Goal: Task Accomplishment & Management: Use online tool/utility

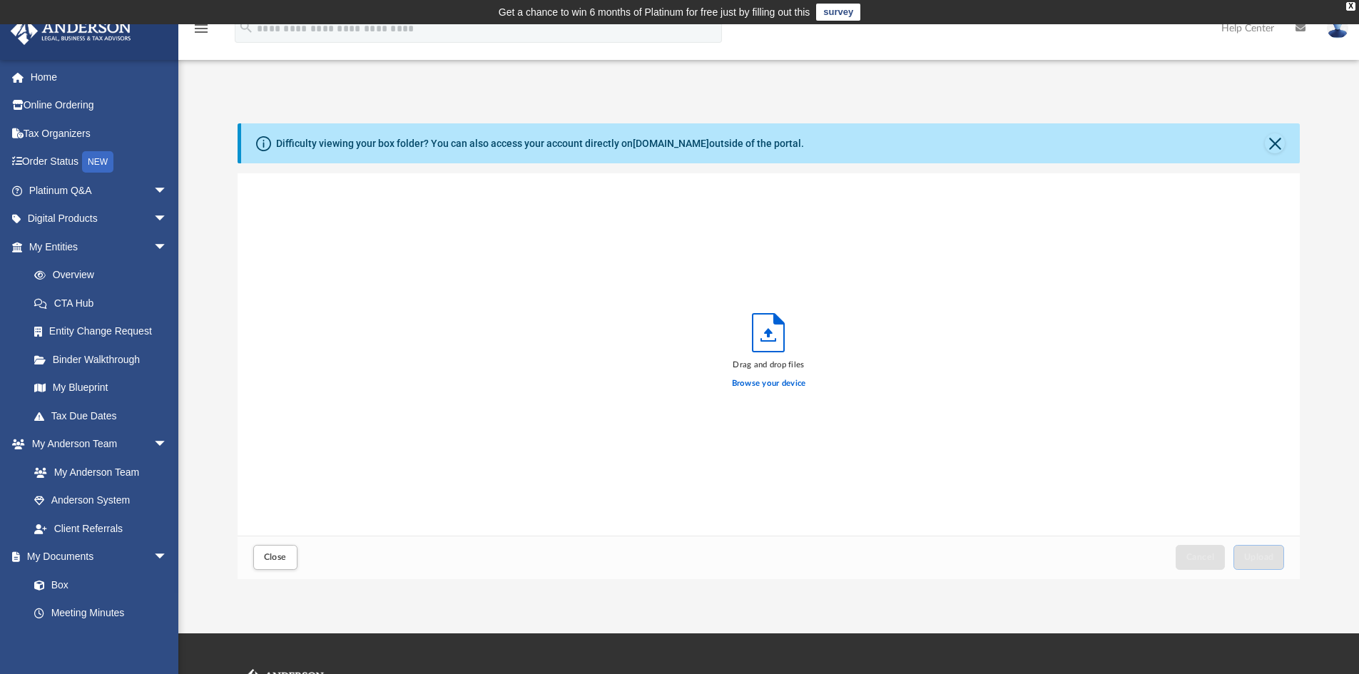
scroll to position [351, 1052]
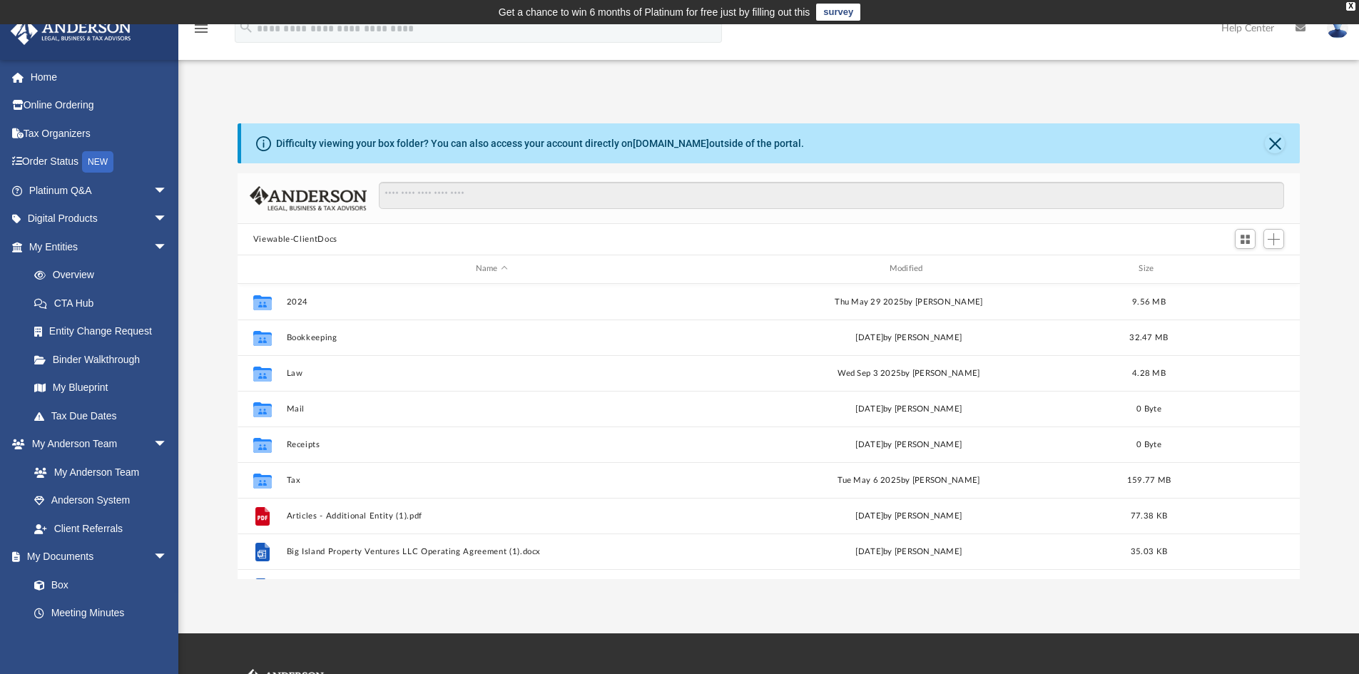
scroll to position [314, 1052]
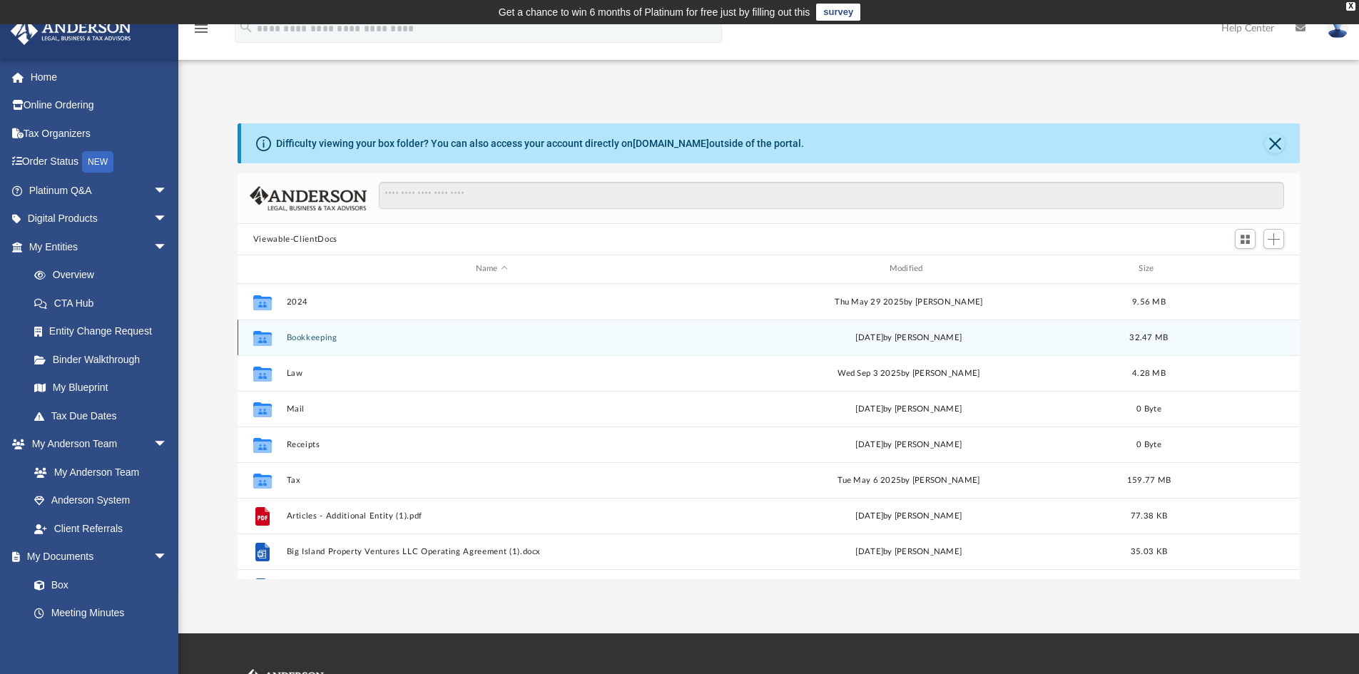
click at [320, 342] on button "Bookkeeping" at bounding box center [491, 337] width 411 height 9
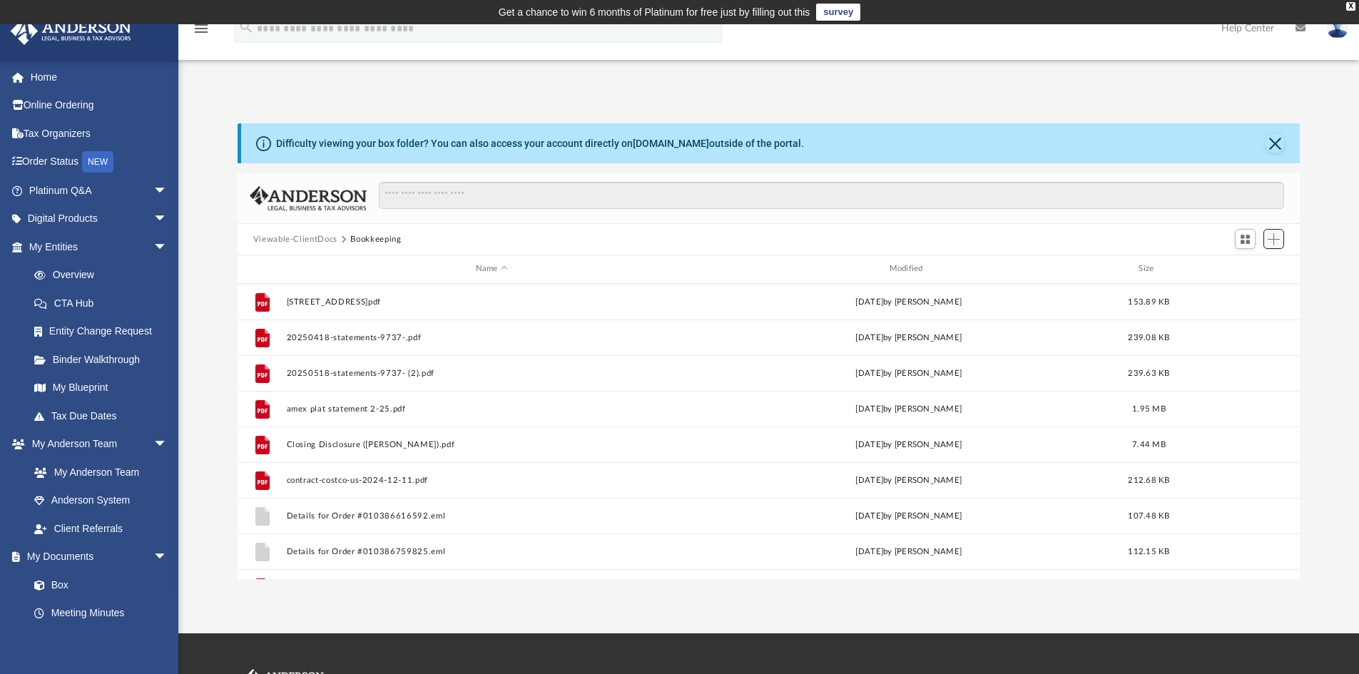
click at [1274, 241] on span "Add" at bounding box center [1274, 239] width 12 height 12
click at [1246, 270] on li "Upload" at bounding box center [1254, 267] width 46 height 15
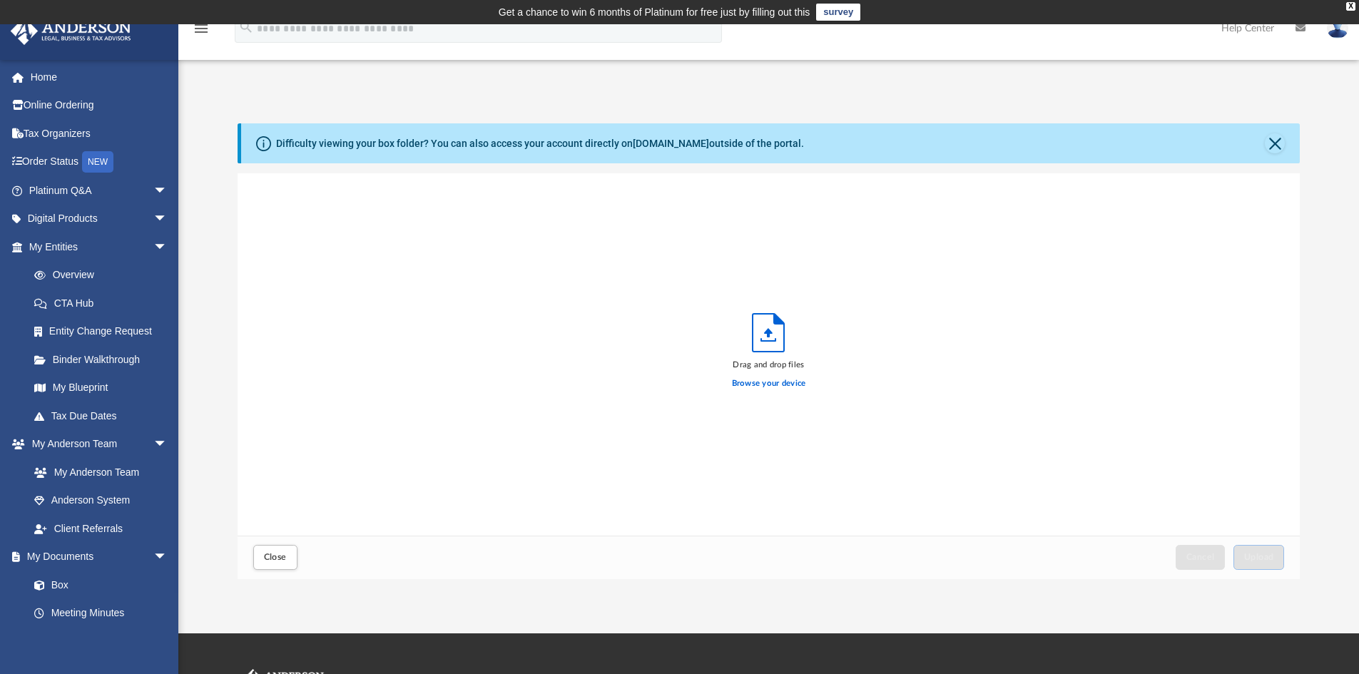
scroll to position [351, 1052]
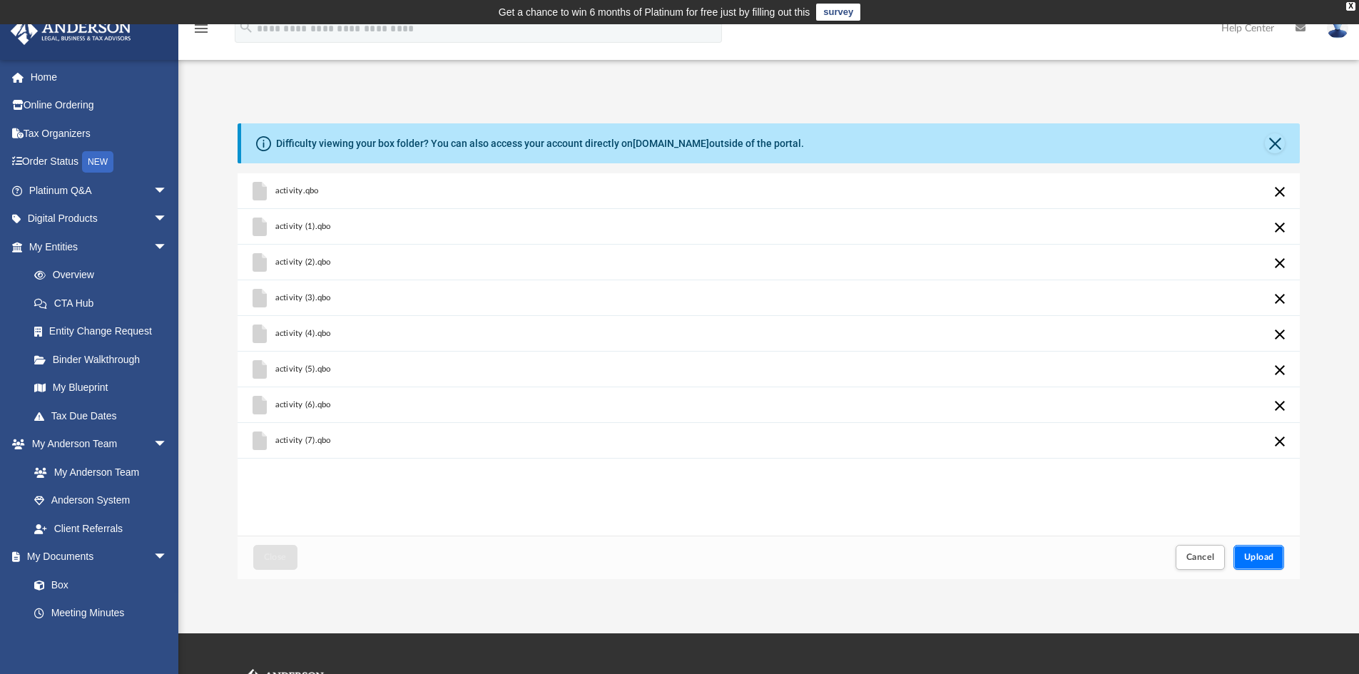
click at [1265, 561] on span "Upload" at bounding box center [1259, 557] width 30 height 9
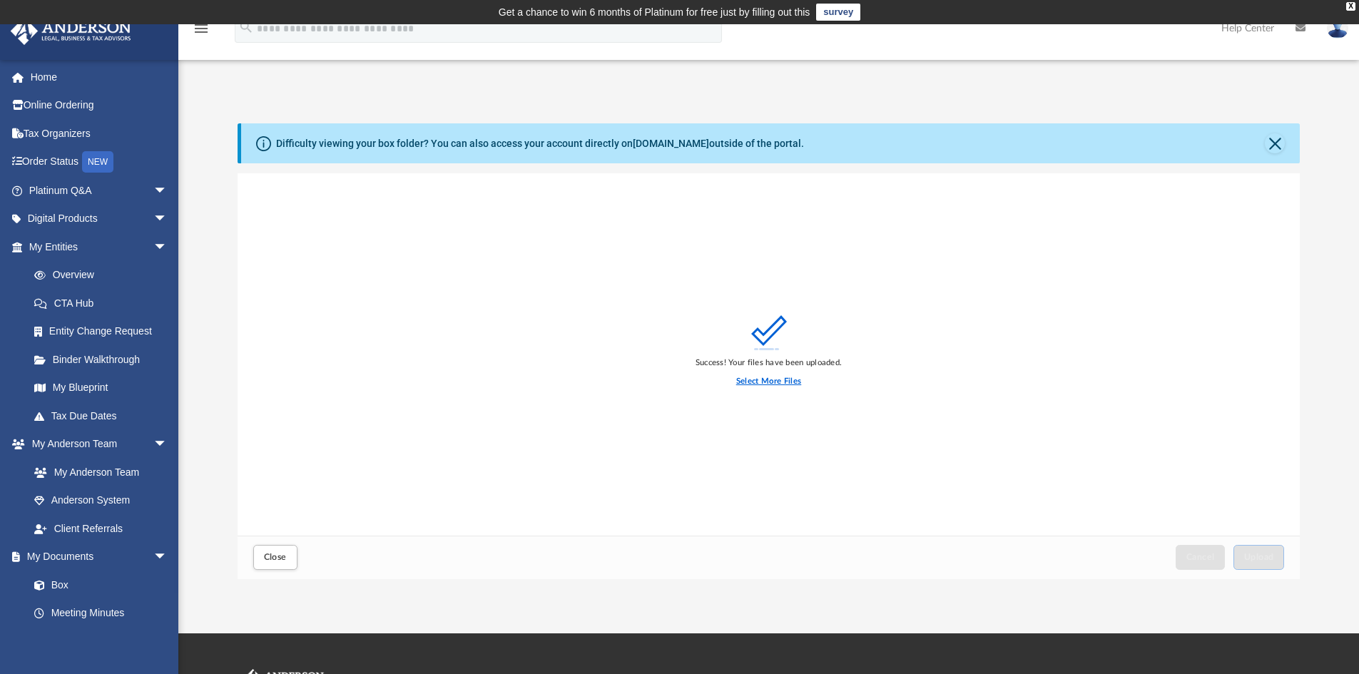
click at [775, 381] on label "Select More Files" at bounding box center [768, 381] width 65 height 13
click at [0, 0] on input "Select More Files" at bounding box center [0, 0] width 0 height 0
